Goal: Navigation & Orientation: Find specific page/section

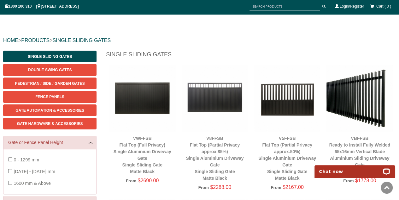
scroll to position [47, 0]
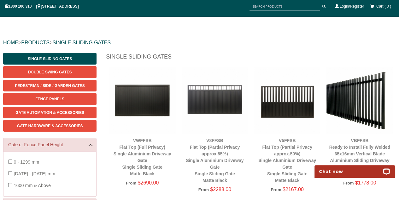
click at [199, 107] on img at bounding box center [215, 100] width 66 height 66
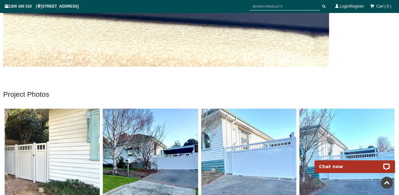
scroll to position [2320, 0]
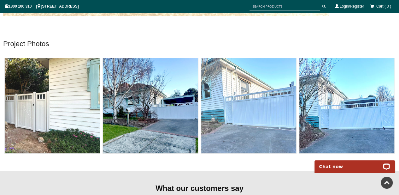
click at [389, 182] on link at bounding box center [387, 182] width 12 height 12
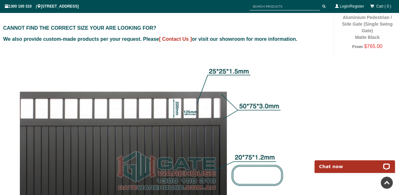
scroll to position [0, 0]
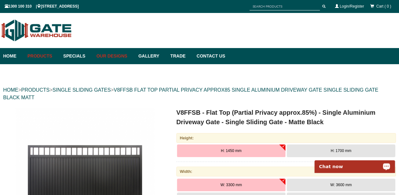
click at [118, 56] on link "Our Designs" at bounding box center [114, 56] width 42 height 16
